Goal: Find specific page/section: Find specific page/section

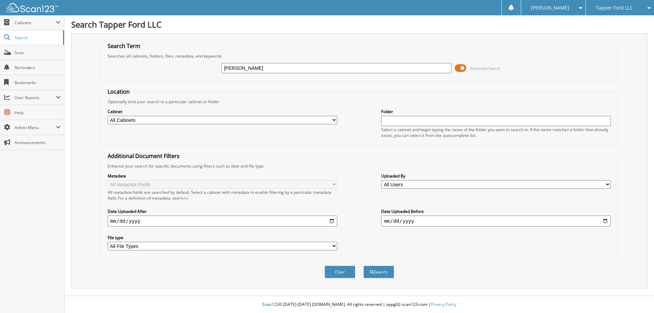
type input "[PERSON_NAME]"
click at [364, 266] on button "Search" at bounding box center [379, 272] width 31 height 13
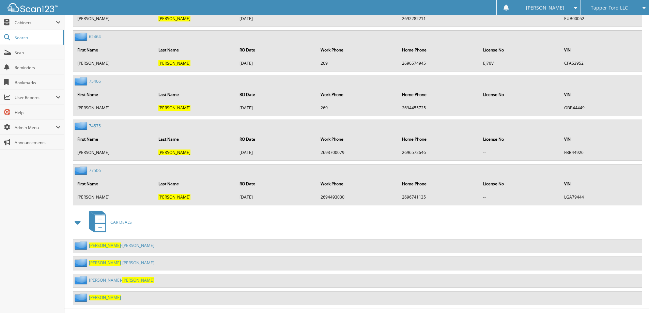
scroll to position [12594, 0]
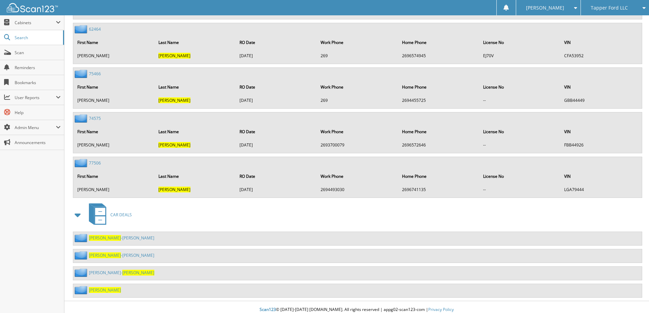
click at [96, 287] on span "[PERSON_NAME]" at bounding box center [105, 290] width 32 height 6
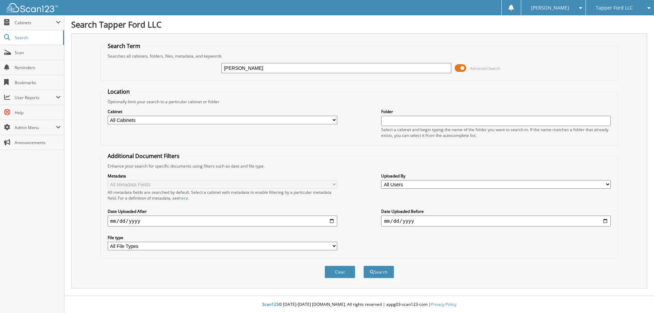
type input "[PERSON_NAME]"
click at [364, 266] on button "Search" at bounding box center [379, 272] width 31 height 13
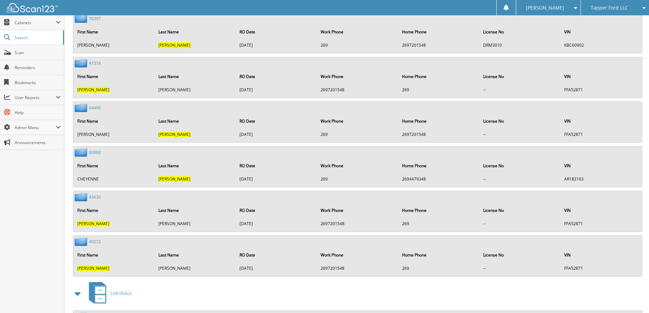
scroll to position [1259, 0]
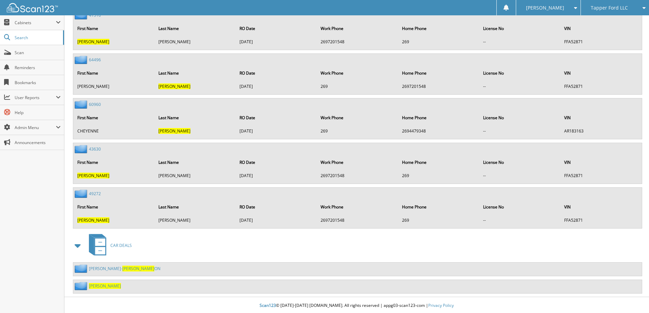
click at [93, 285] on span "[PERSON_NAME]" at bounding box center [105, 286] width 32 height 6
